Goal: Task Accomplishment & Management: Use online tool/utility

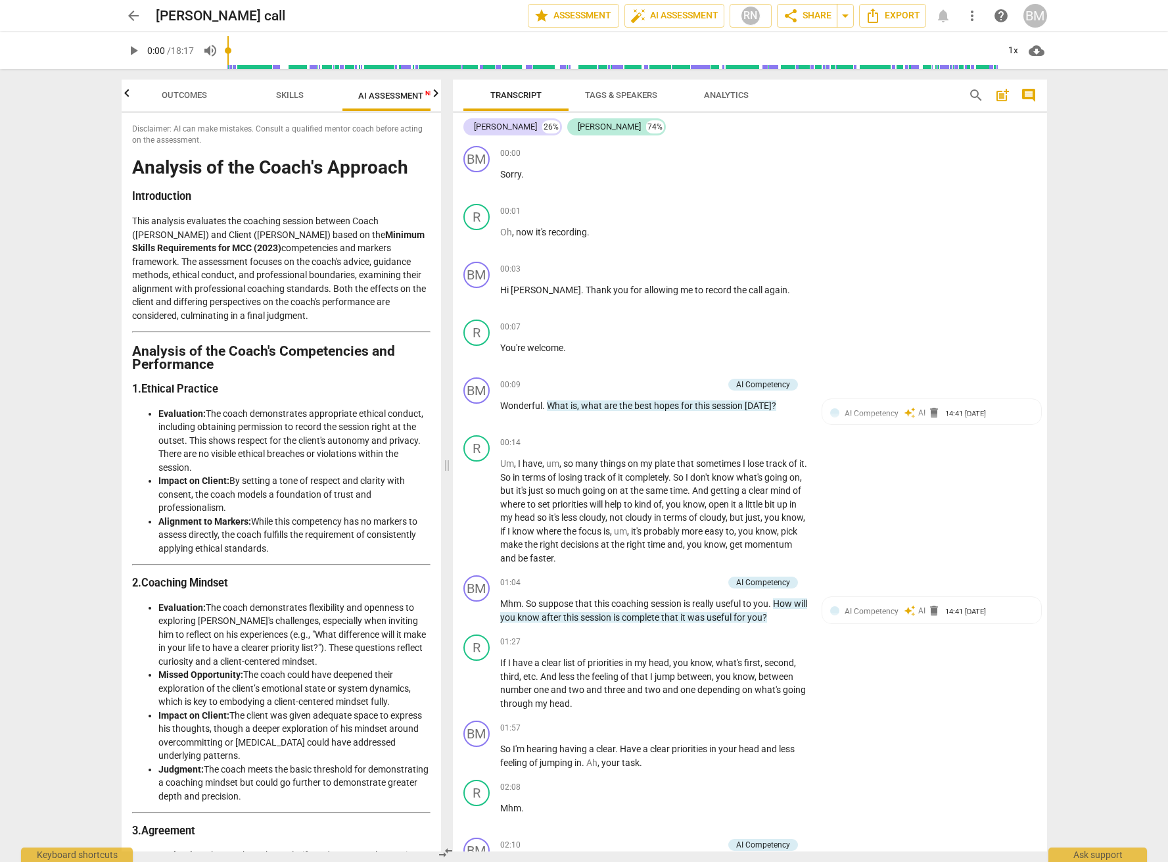
scroll to position [4034, 0]
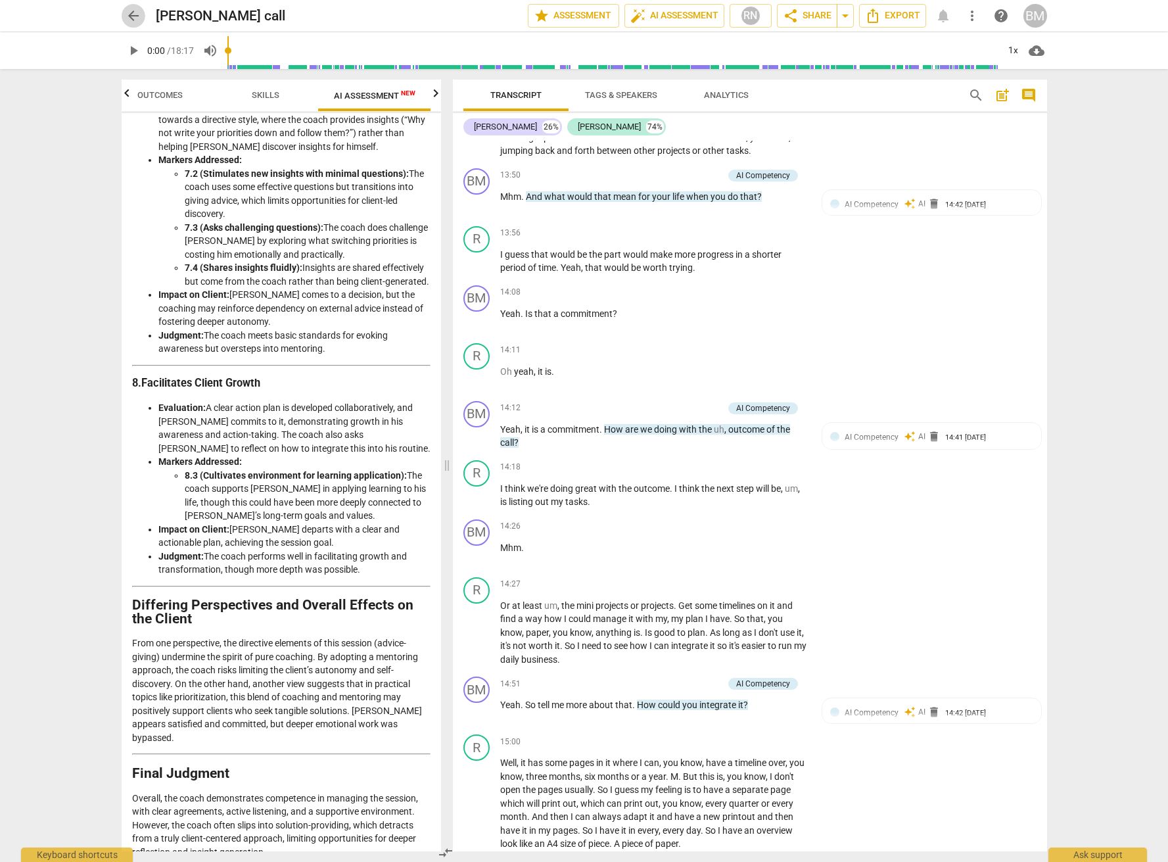
click at [132, 20] on span "arrow_back" at bounding box center [134, 16] width 16 height 16
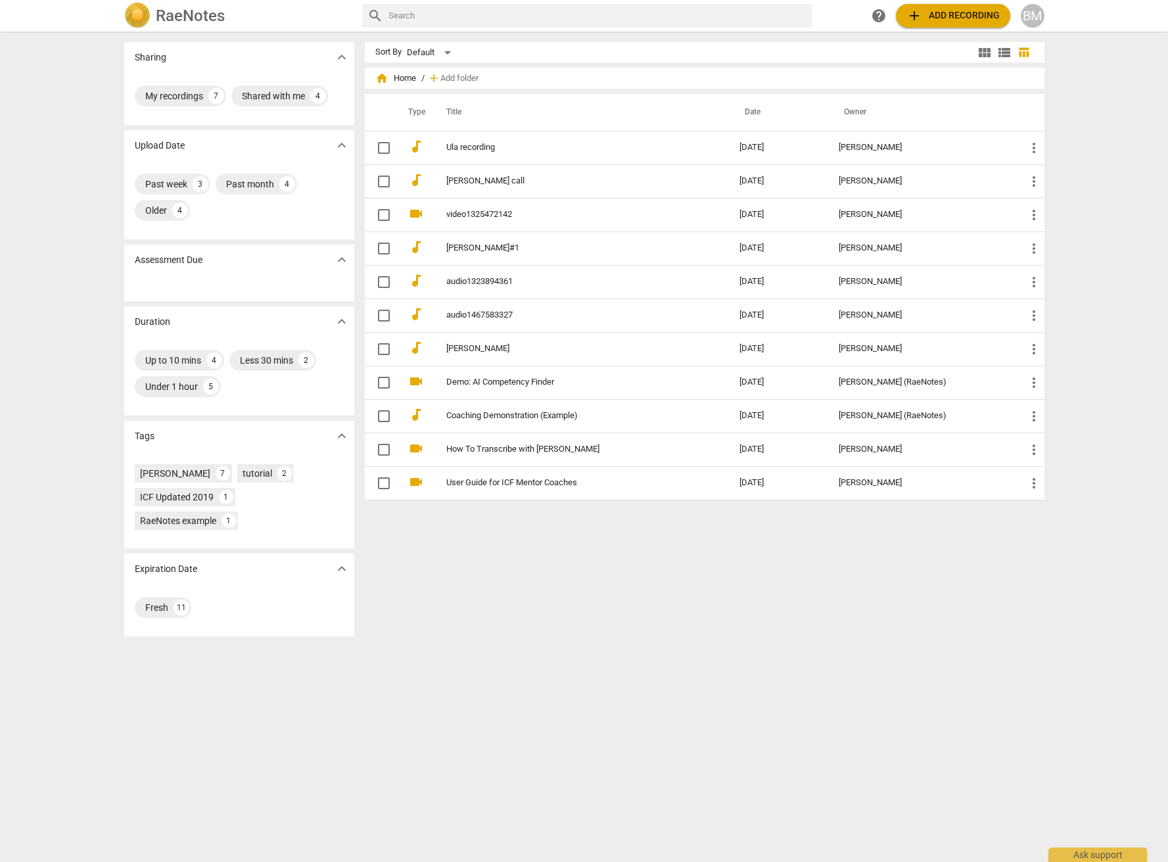
click at [986, 14] on span "add Add recording" at bounding box center [953, 16] width 93 height 16
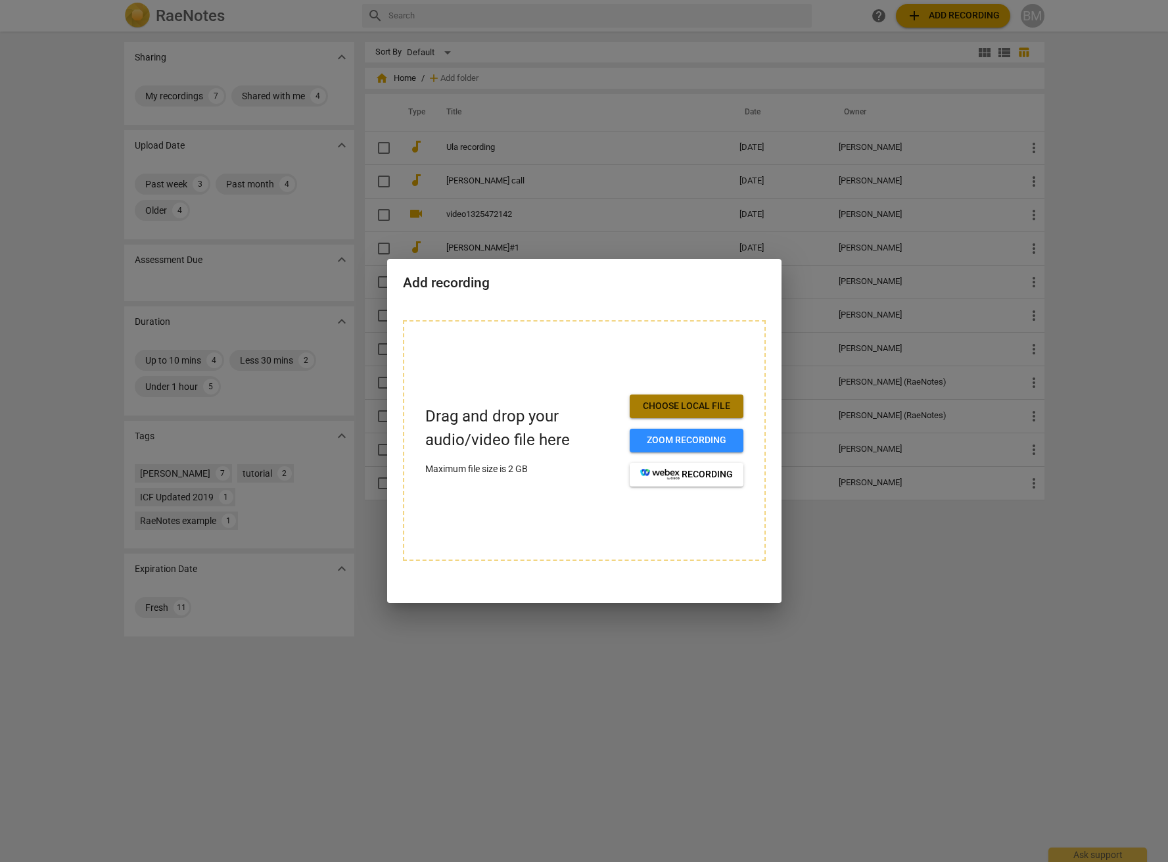
click at [690, 403] on span "Choose local file" at bounding box center [686, 406] width 93 height 13
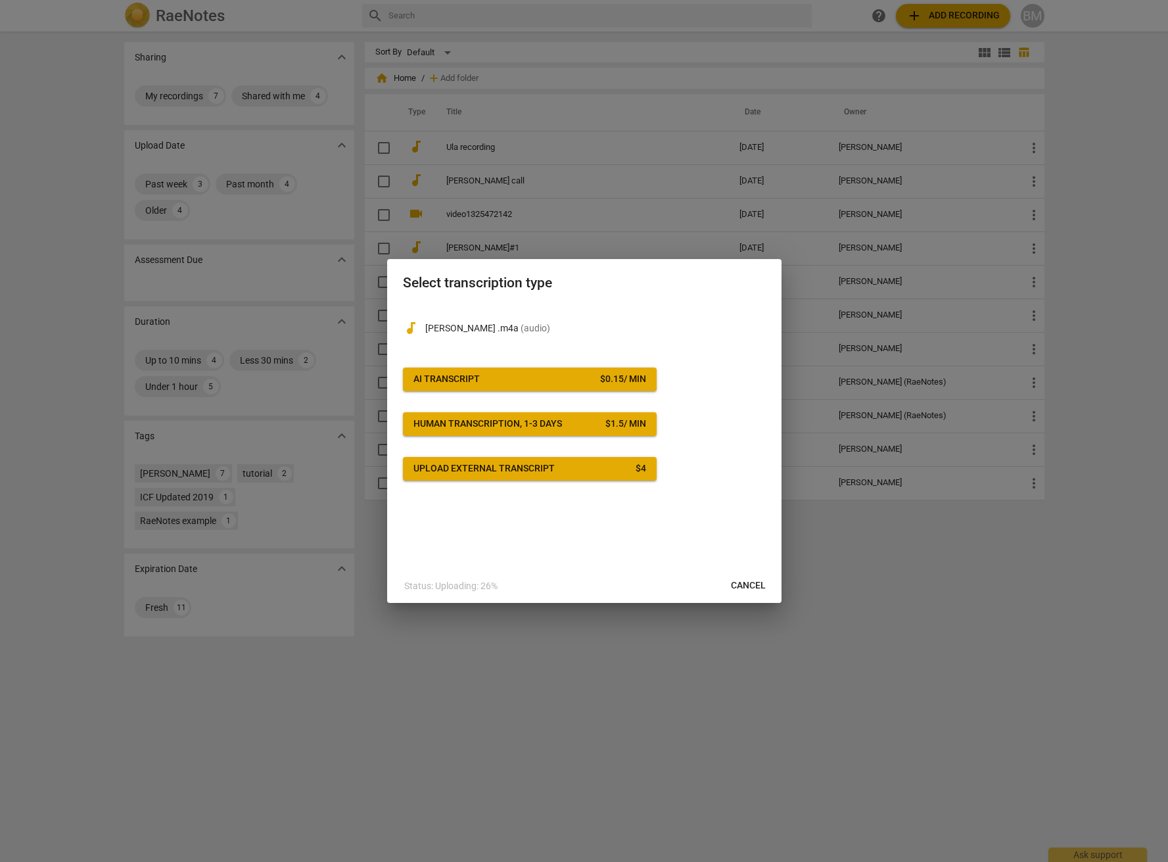
click at [502, 377] on span "AI Transcript $ 0.15 / min" at bounding box center [530, 379] width 233 height 13
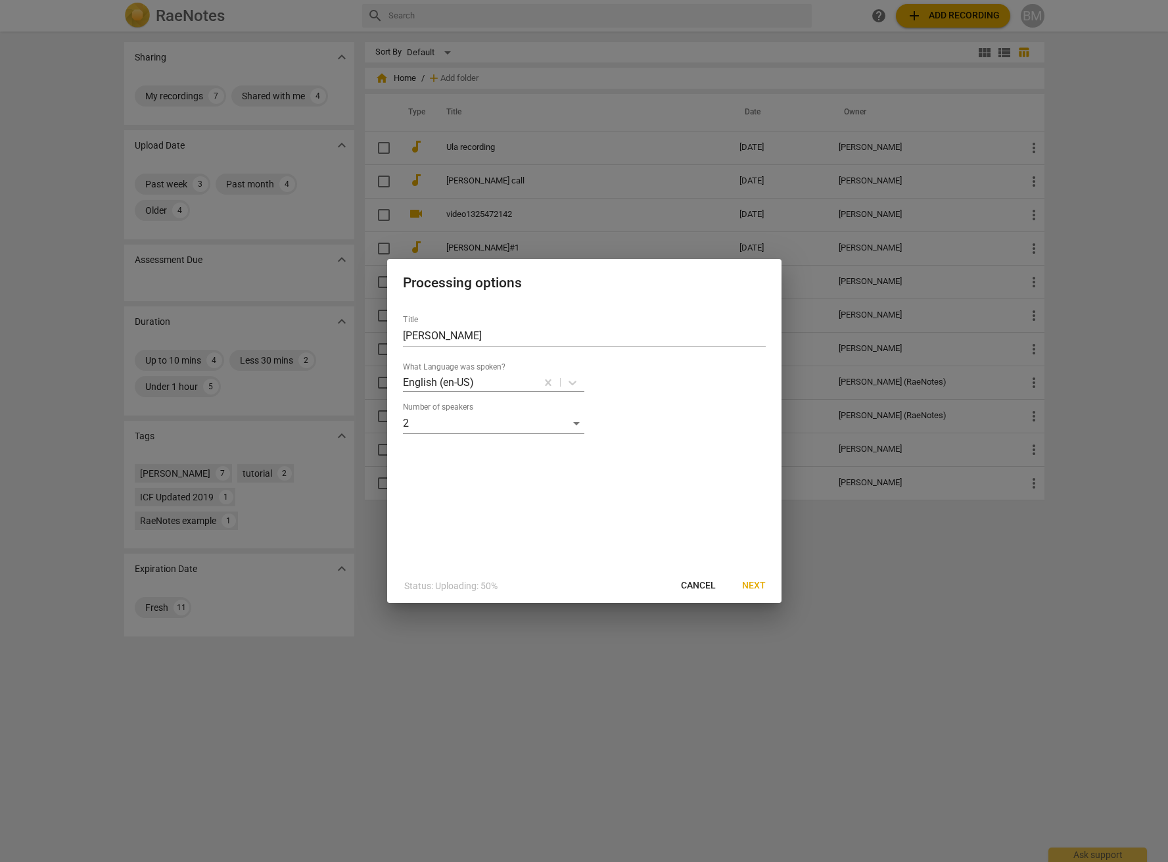
click at [752, 583] on span "Next" at bounding box center [754, 585] width 24 height 13
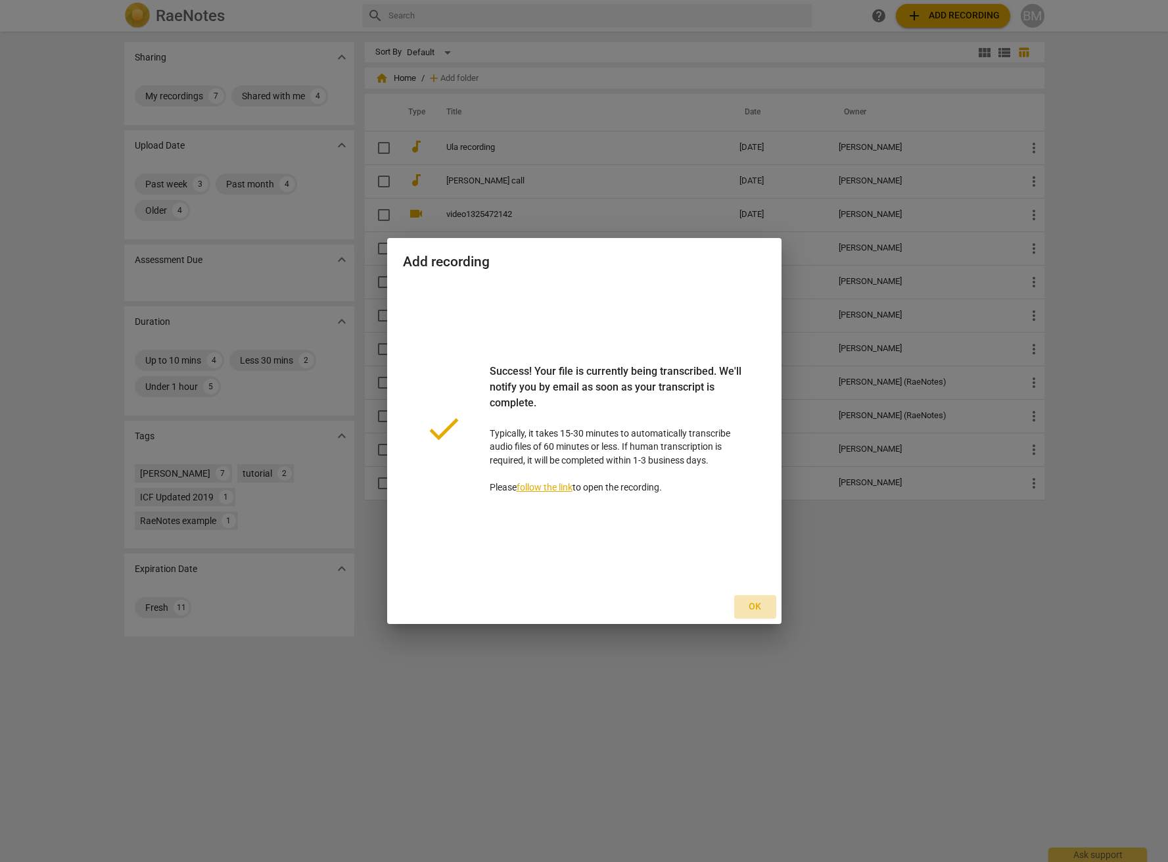
click at [754, 605] on span "Ok" at bounding box center [755, 606] width 21 height 13
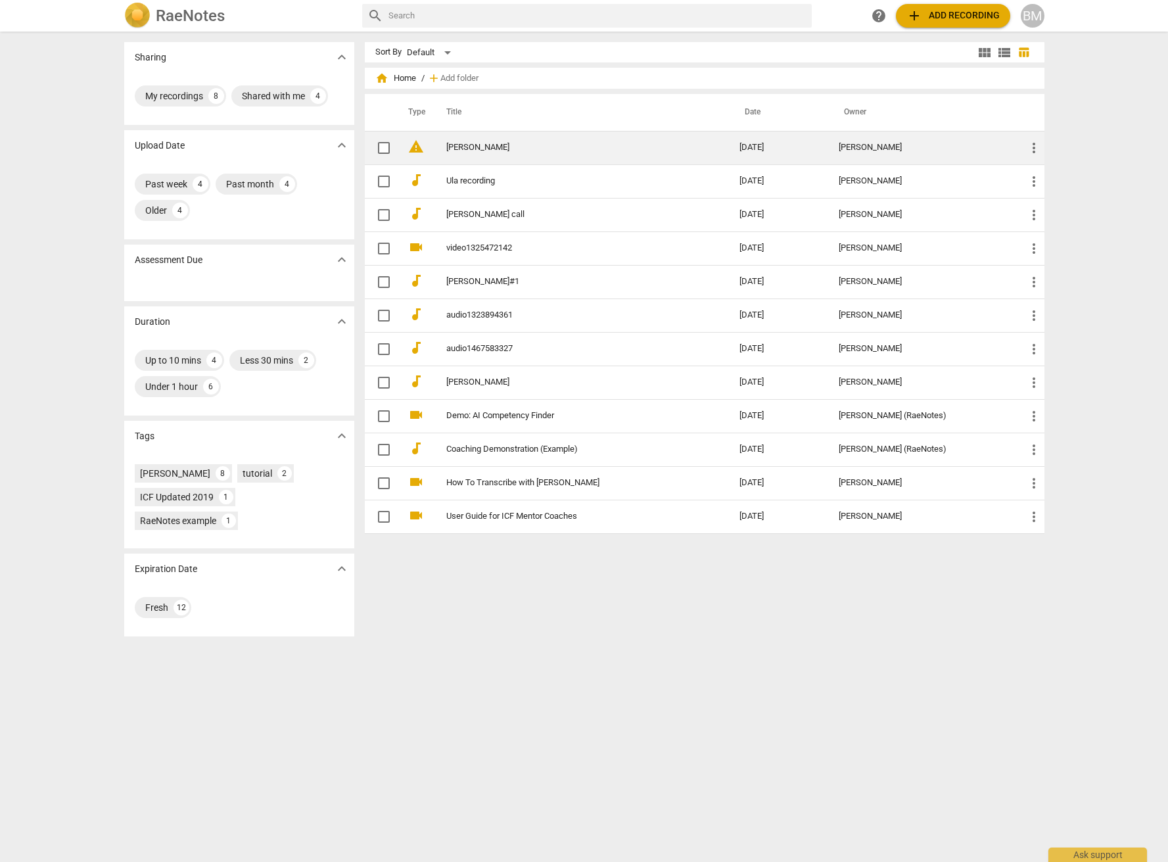
click at [463, 148] on link "[PERSON_NAME]" at bounding box center [569, 148] width 246 height 10
